Goal: Complete application form

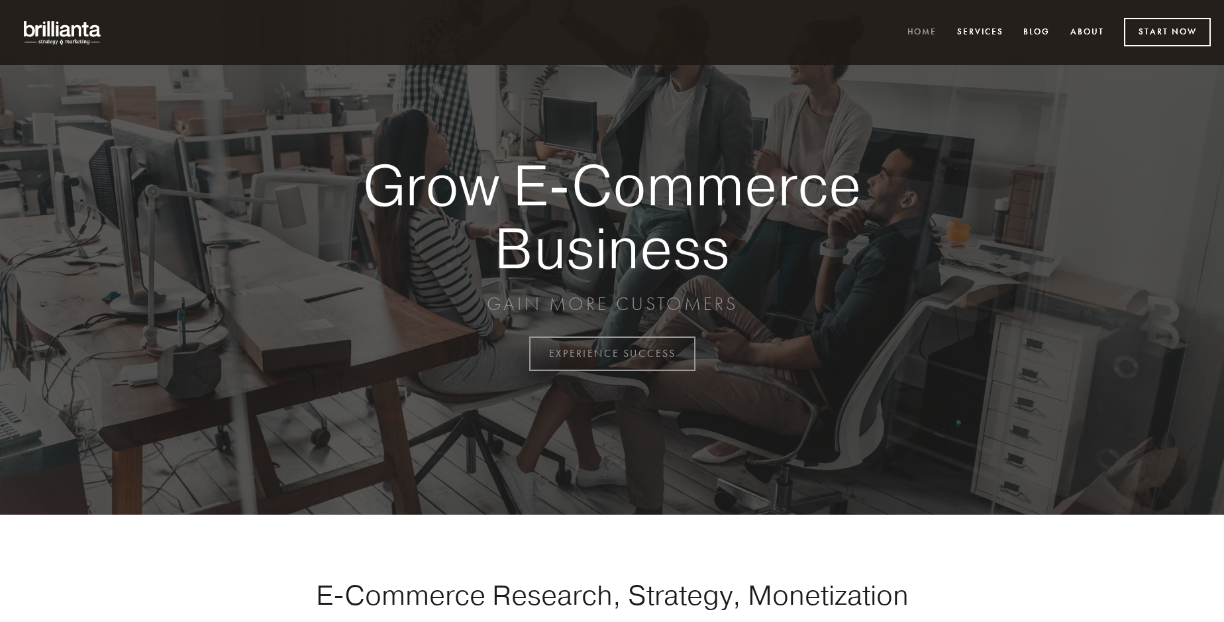
scroll to position [3472, 0]
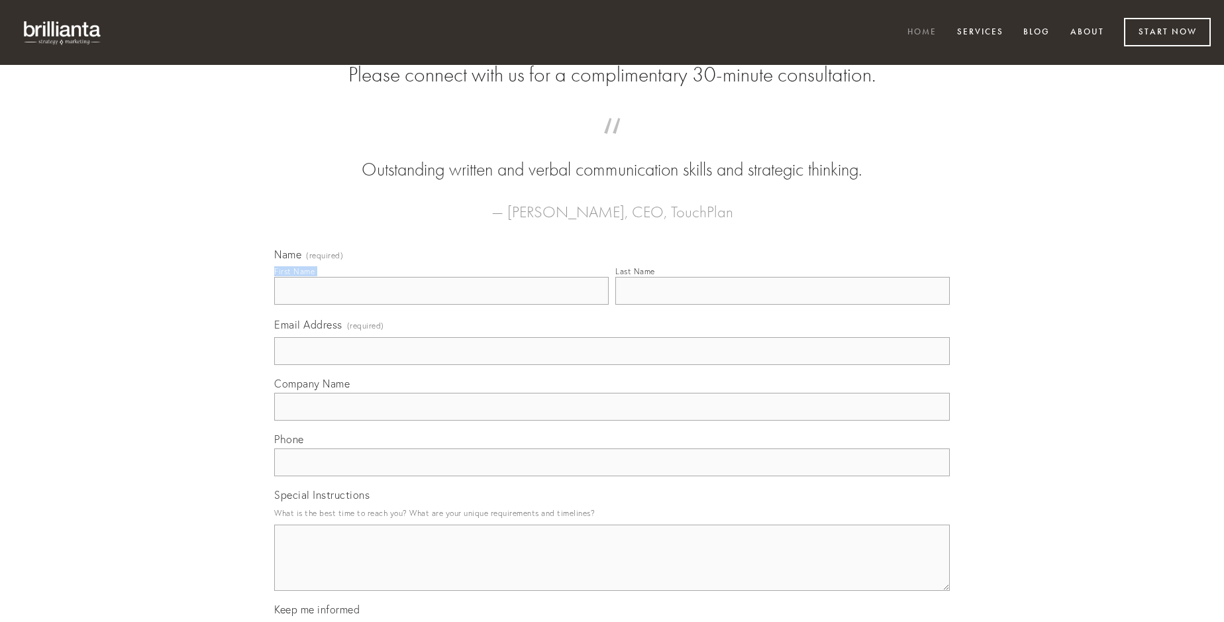
type input "[PERSON_NAME]"
click at [782, 305] on input "Last Name" at bounding box center [782, 291] width 334 height 28
type input "[PERSON_NAME]"
click at [612, 365] on input "Email Address (required)" at bounding box center [612, 351] width 676 height 28
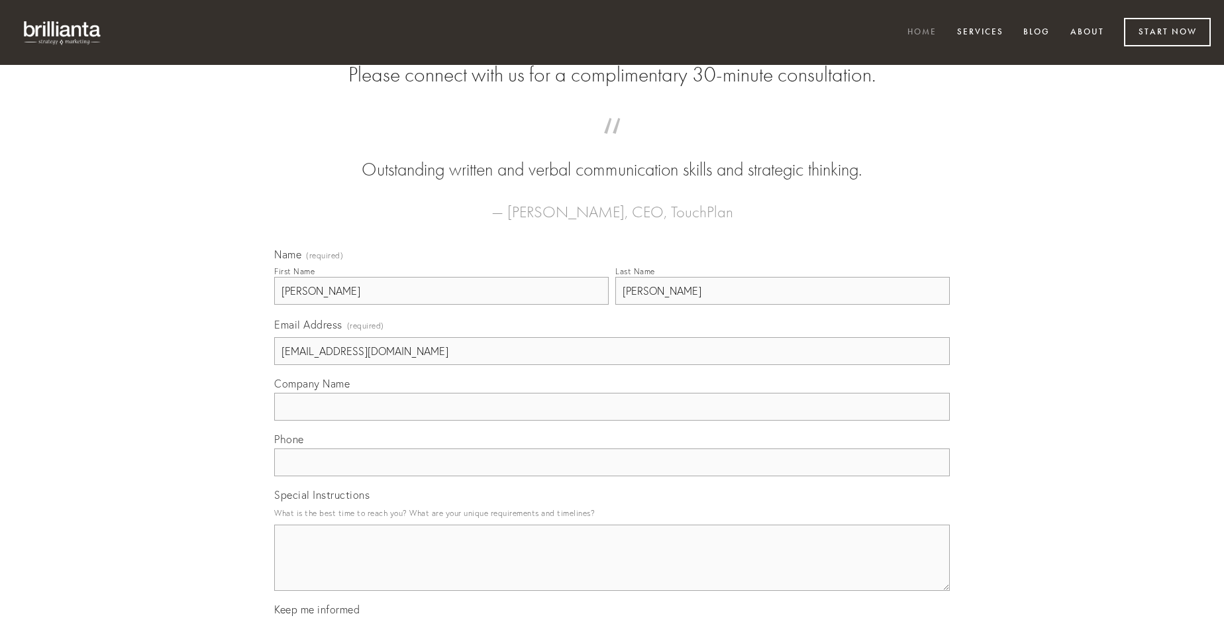
type input "[EMAIL_ADDRESS][DOMAIN_NAME]"
click at [612, 421] on input "Company Name" at bounding box center [612, 407] width 676 height 28
type input "angulus"
click at [612, 476] on input "text" at bounding box center [612, 462] width 676 height 28
click at [612, 570] on textarea "Special Instructions" at bounding box center [612, 558] width 676 height 66
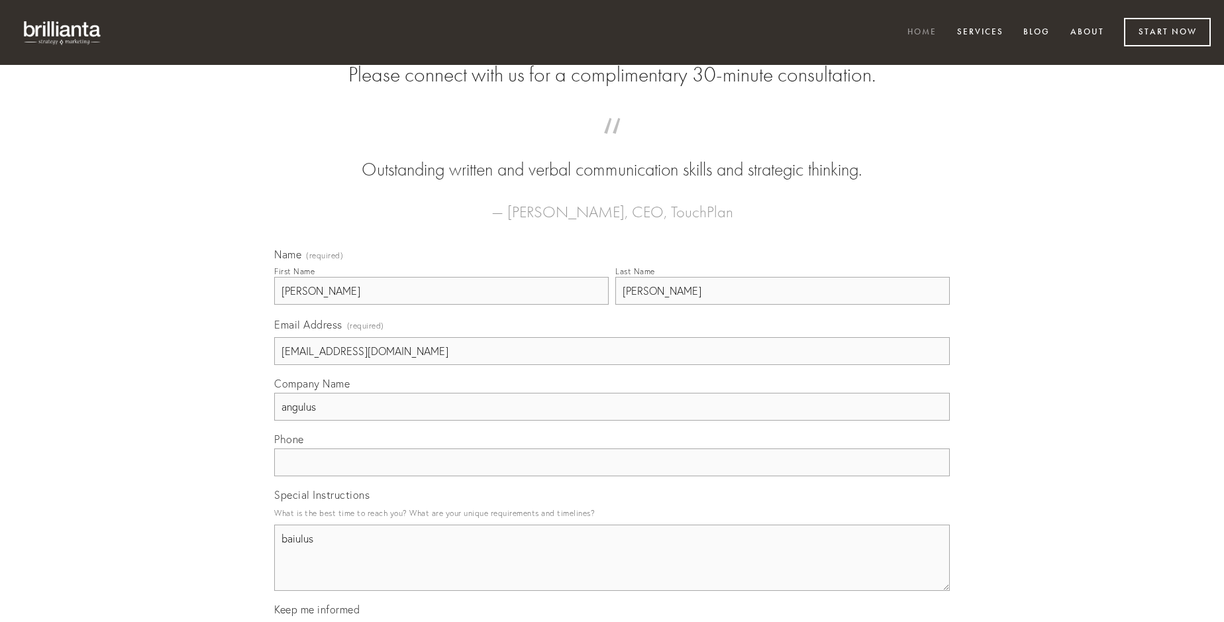
type textarea "baiulus"
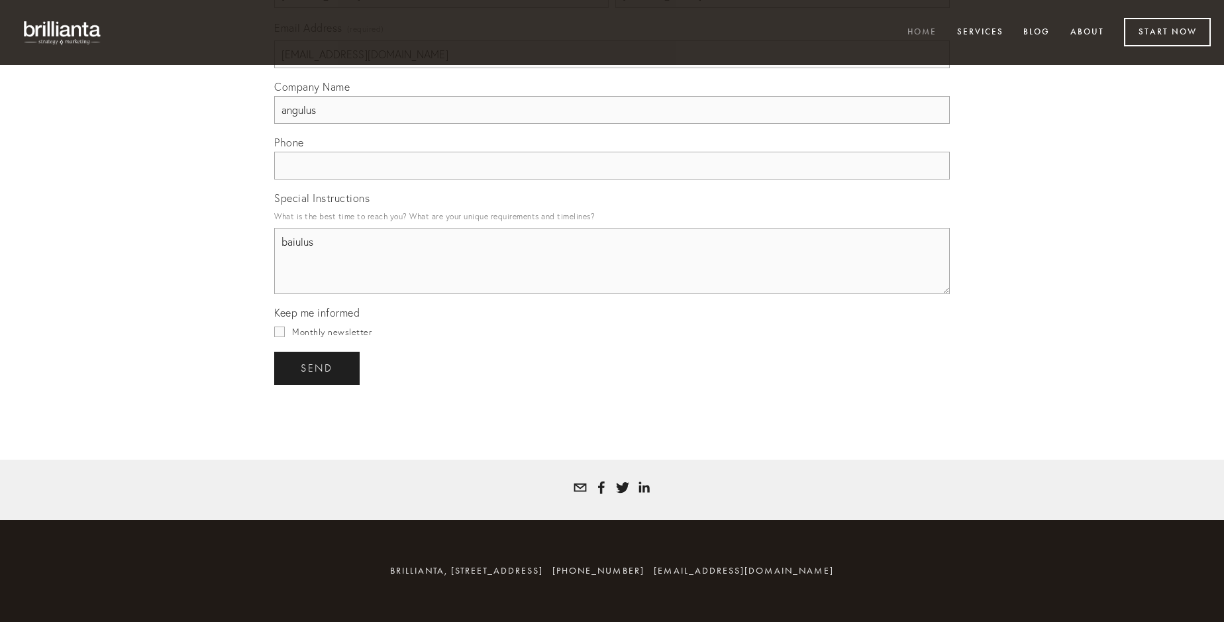
click at [318, 368] on span "send" at bounding box center [317, 368] width 32 height 12
